Goal: Task Accomplishment & Management: Complete application form

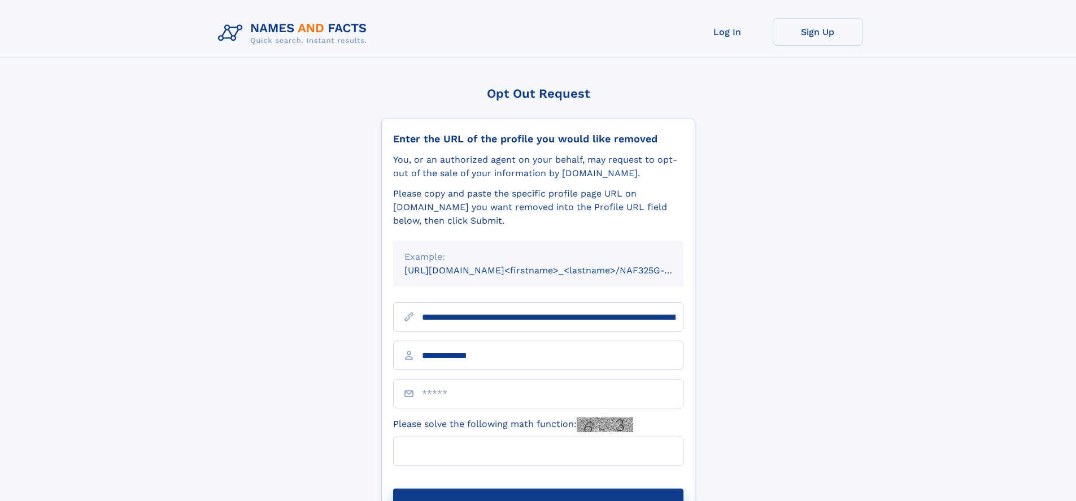
type input "**********"
type input "*"
click at [538, 489] on button "Submit Opt Out Request" at bounding box center [538, 507] width 290 height 36
